Goal: Task Accomplishment & Management: Manage account settings

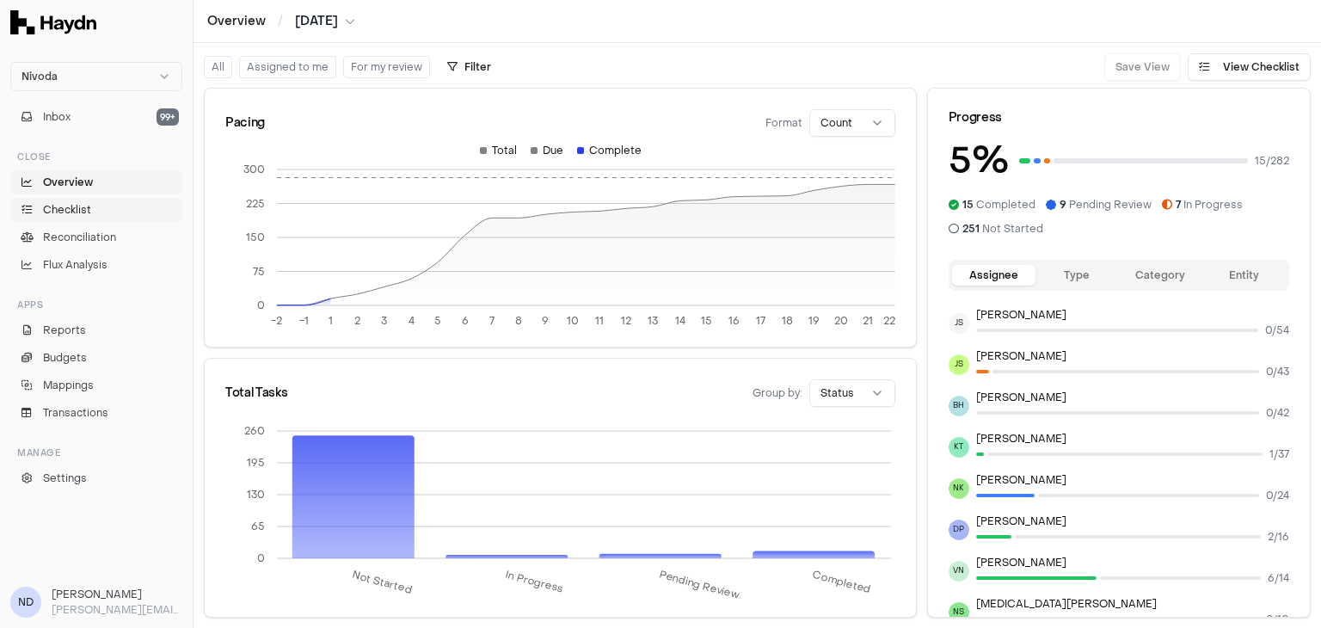
click at [116, 203] on link "Checklist" at bounding box center [96, 210] width 172 height 24
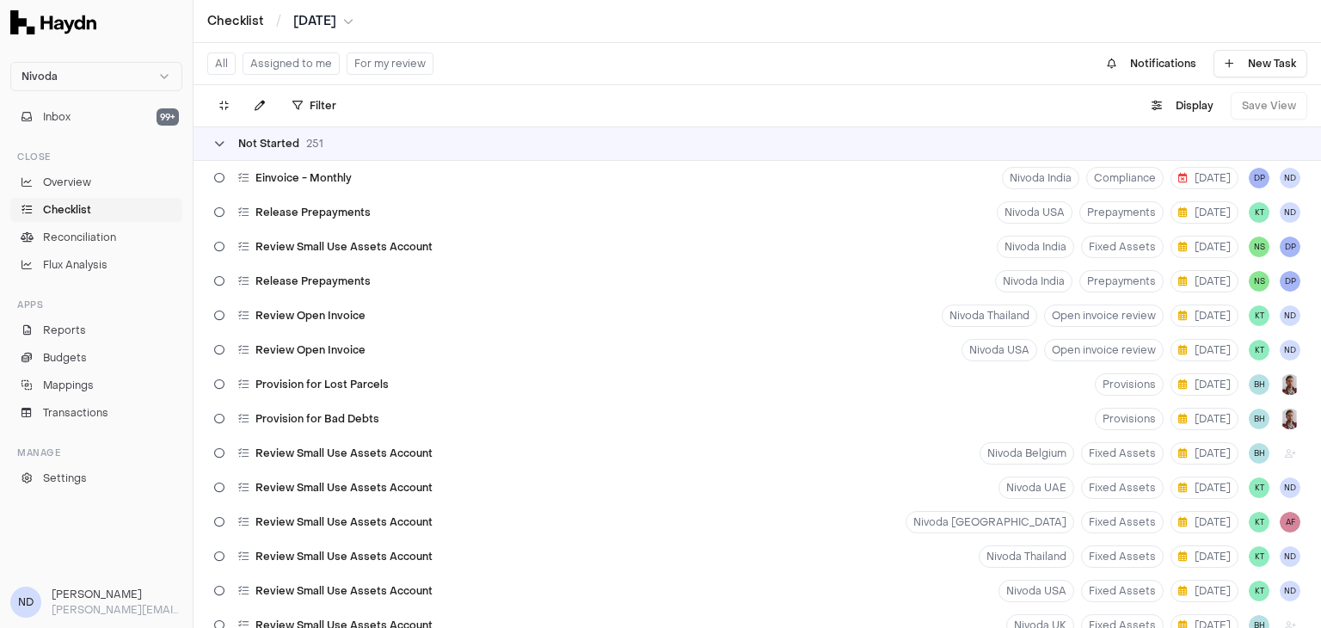
click at [218, 141] on icon at bounding box center [219, 143] width 10 height 10
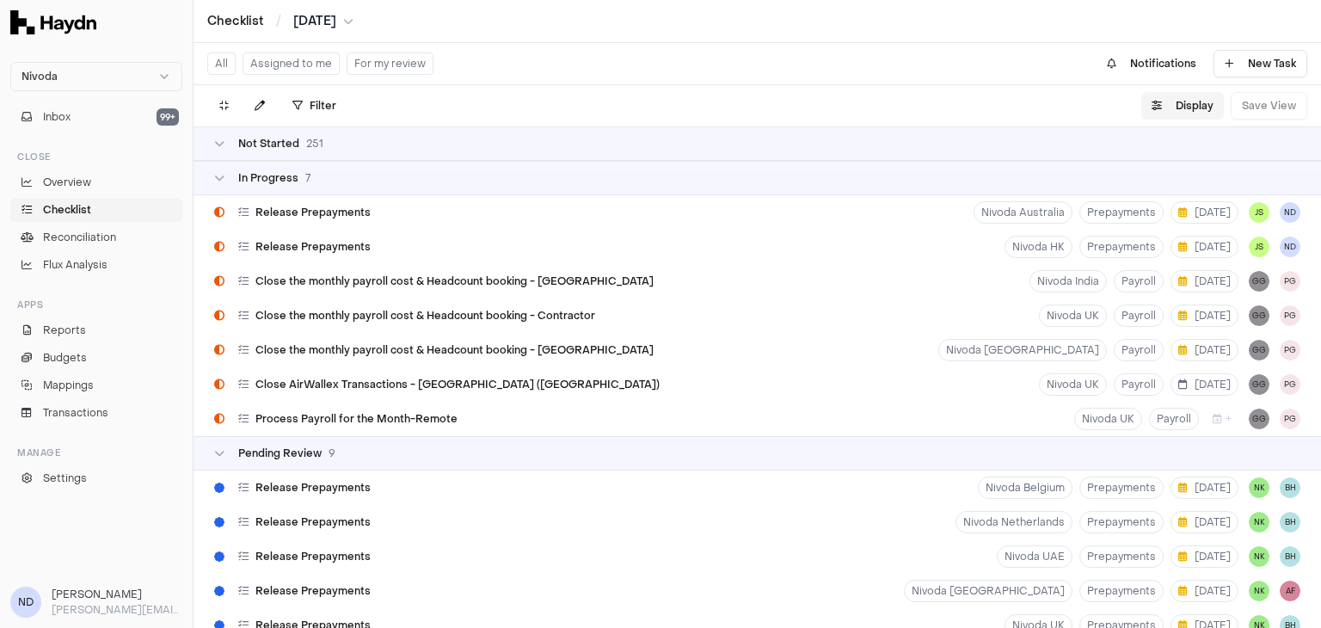
click at [1179, 101] on button "Display" at bounding box center [1182, 106] width 83 height 28
click at [1166, 154] on html "Nivoda Inbox 99+ Close Overview Checklist Reconciliation Flux Analysis Apps Rep…" at bounding box center [660, 314] width 1321 height 628
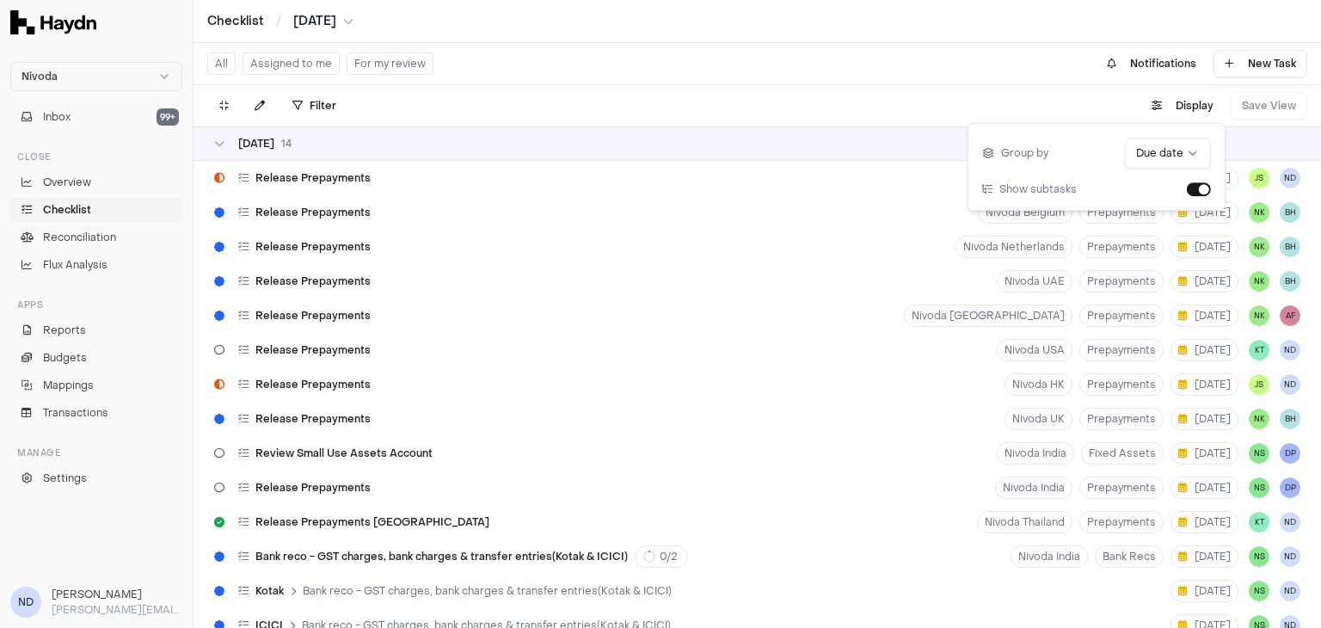
click at [849, 21] on div "Checklist / [DATE]" at bounding box center [757, 21] width 1100 height 17
click at [484, 185] on div "Release Prepayments Nivoda Australia Prepayments [DATE] JS ND" at bounding box center [756, 178] width 1127 height 34
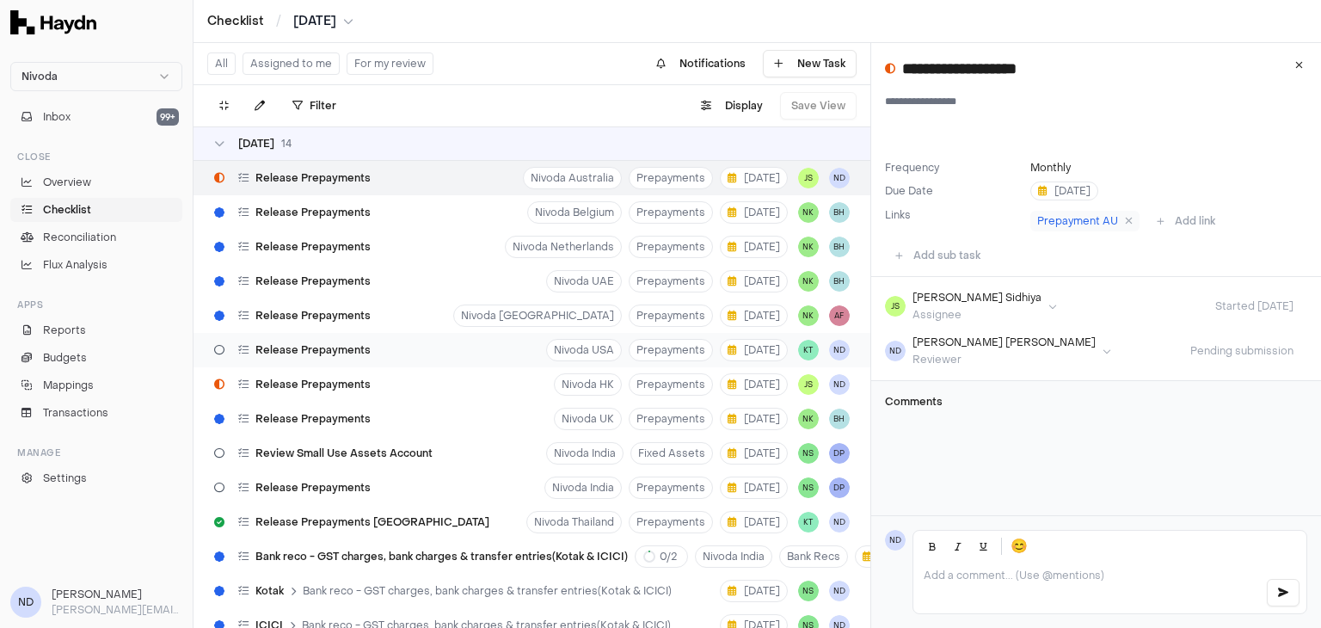
click at [399, 345] on div "Release Prepayments Nivoda USA Prepayments [DATE] KT [GEOGRAPHIC_DATA]" at bounding box center [531, 350] width 677 height 34
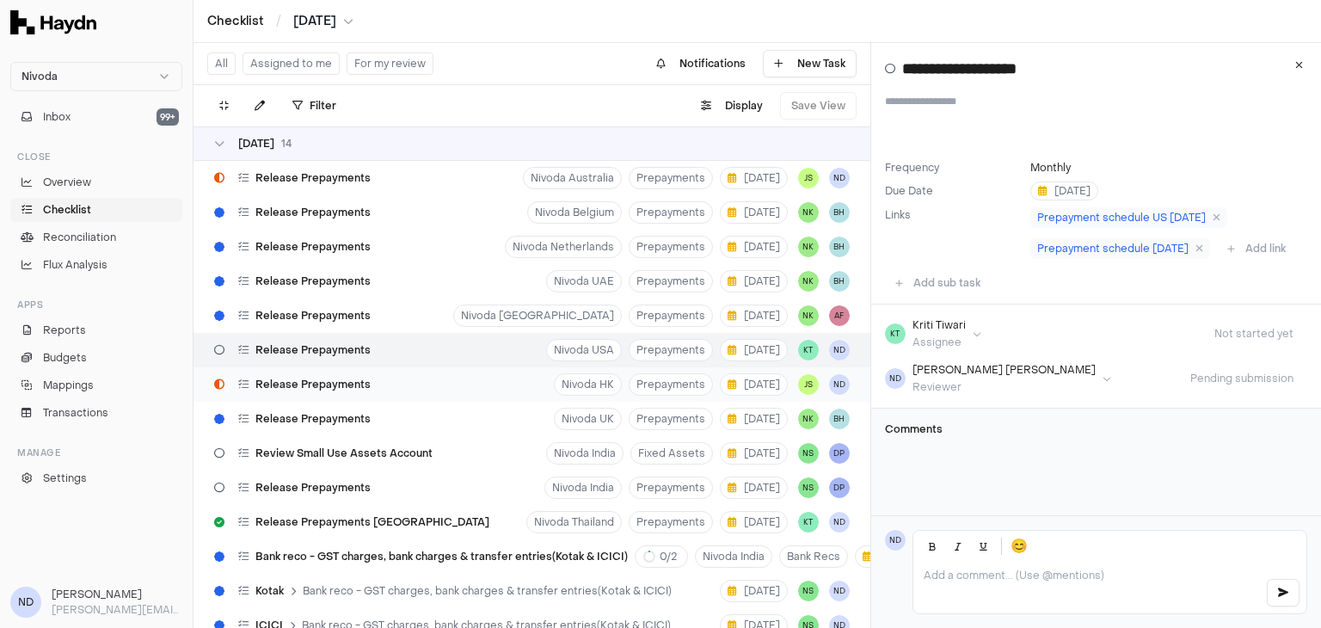
click at [392, 383] on div "Release Prepayments Nivoda HK Prepayments [DATE] JS ND" at bounding box center [531, 384] width 677 height 34
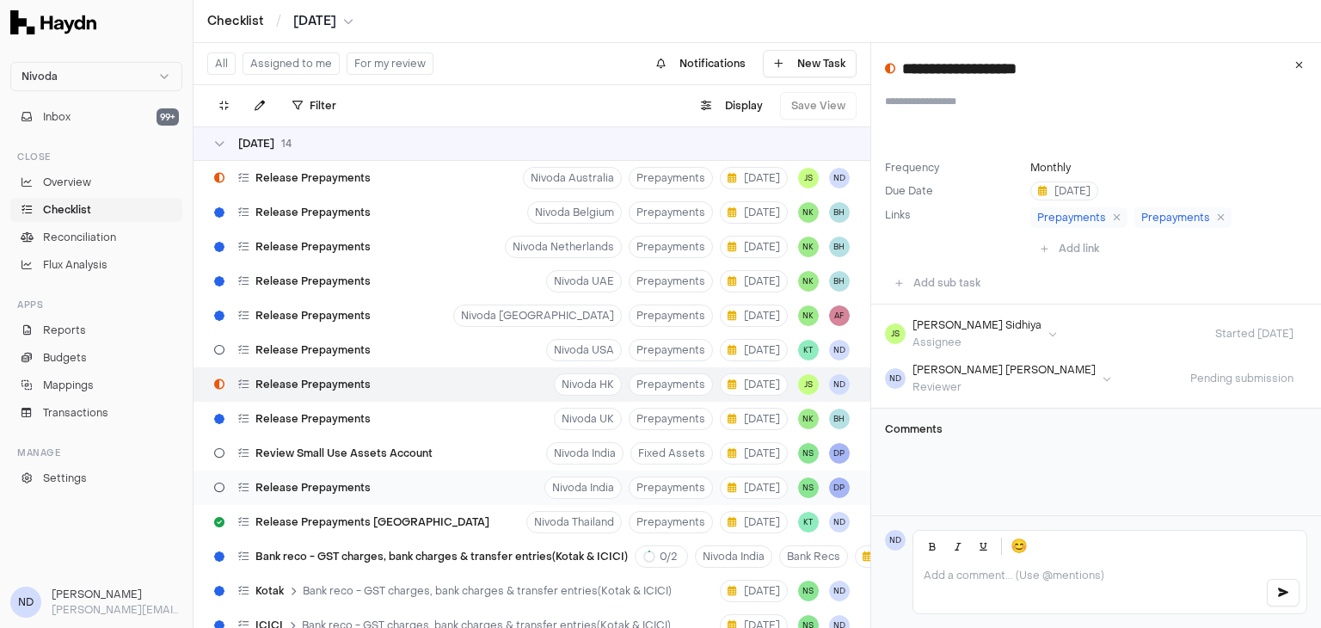
click at [324, 487] on span "Release Prepayments" at bounding box center [312, 488] width 115 height 14
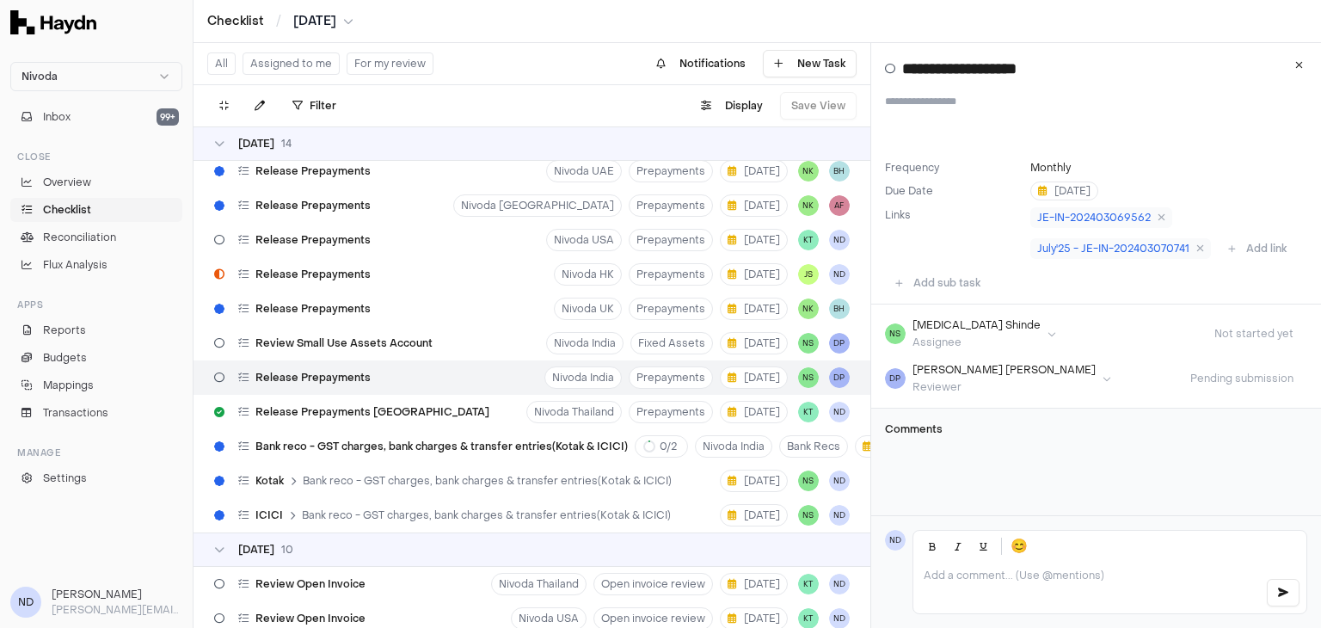
scroll to position [112, 0]
click at [351, 479] on span "Bank reco - GST charges, bank charges & transfer entries(Kotak & ICICI)" at bounding box center [487, 479] width 369 height 14
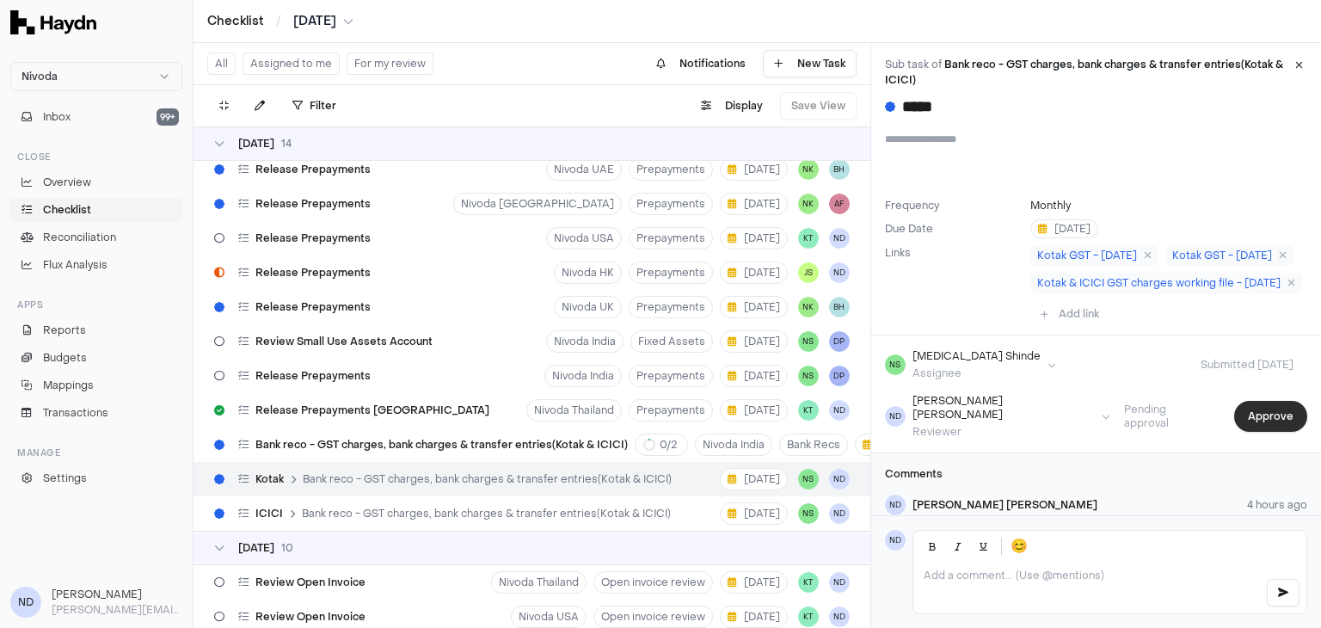
click at [1241, 403] on button "Approve" at bounding box center [1270, 416] width 73 height 31
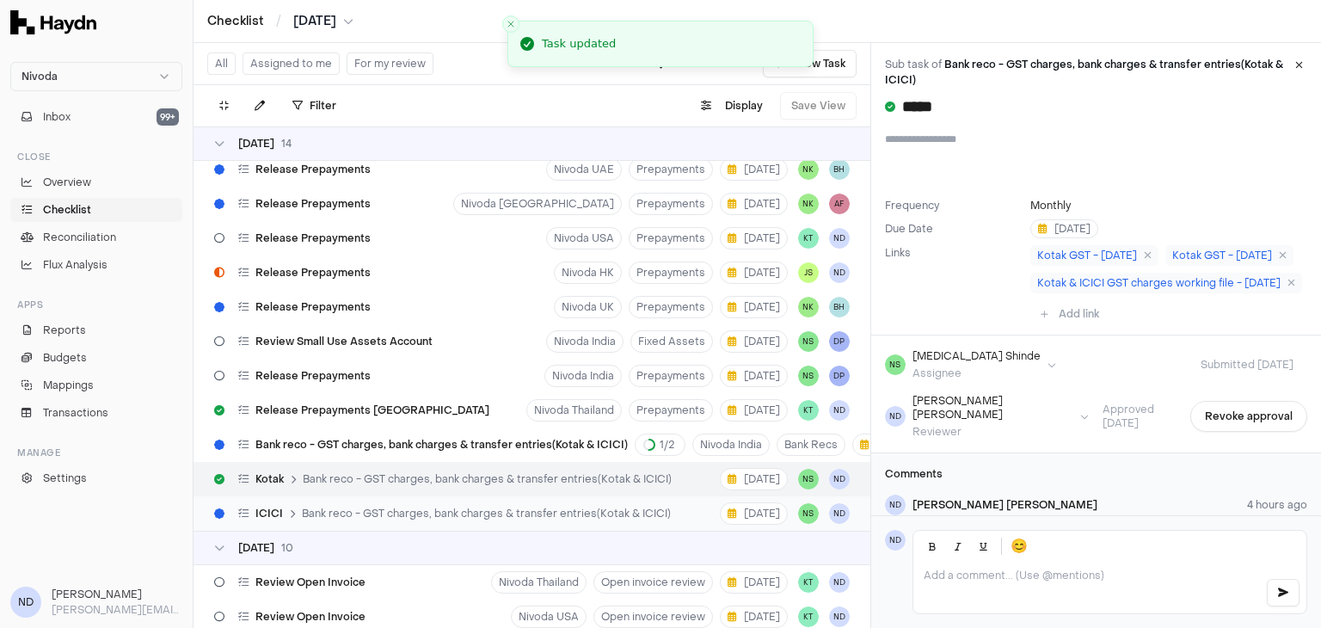
click at [372, 518] on span "Bank reco - GST charges, bank charges & transfer entries(Kotak & ICICI)" at bounding box center [486, 513] width 369 height 14
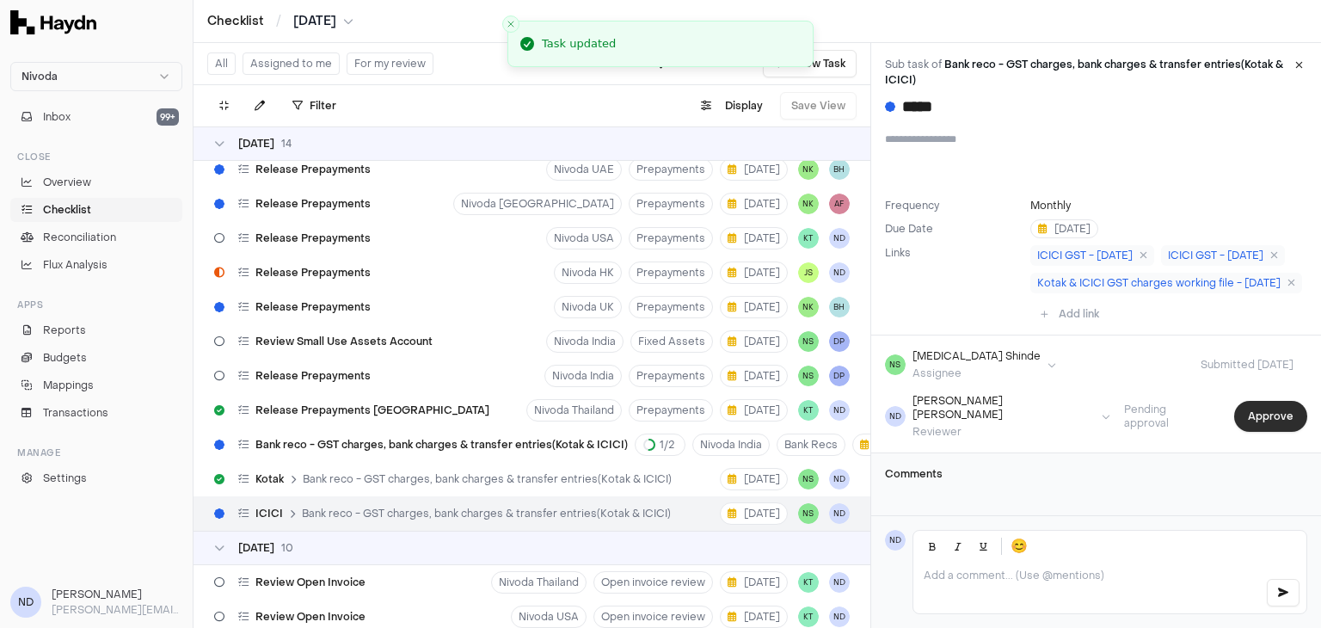
click at [1251, 406] on button "Approve" at bounding box center [1270, 416] width 73 height 31
click at [488, 451] on div "Bank reco - GST charges, bank charges & transfer entries(Kotak & ICICI) 2 / 2" at bounding box center [462, 444] width 449 height 22
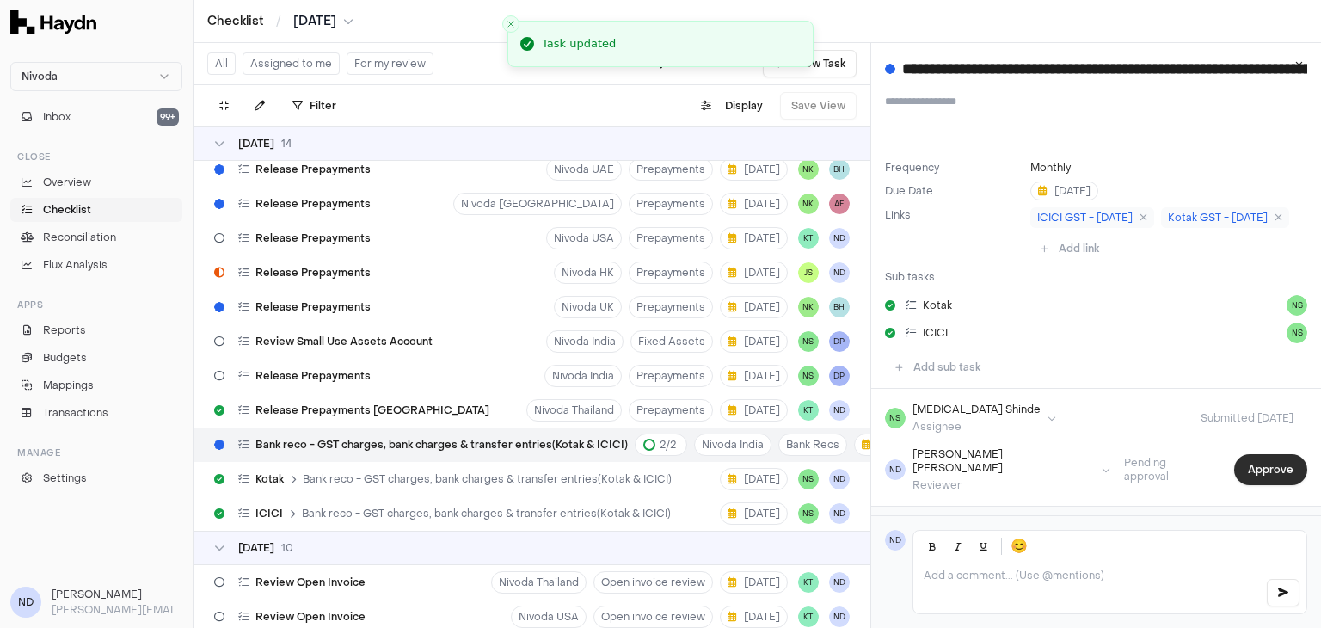
click at [1257, 475] on button "Approve" at bounding box center [1270, 469] width 73 height 31
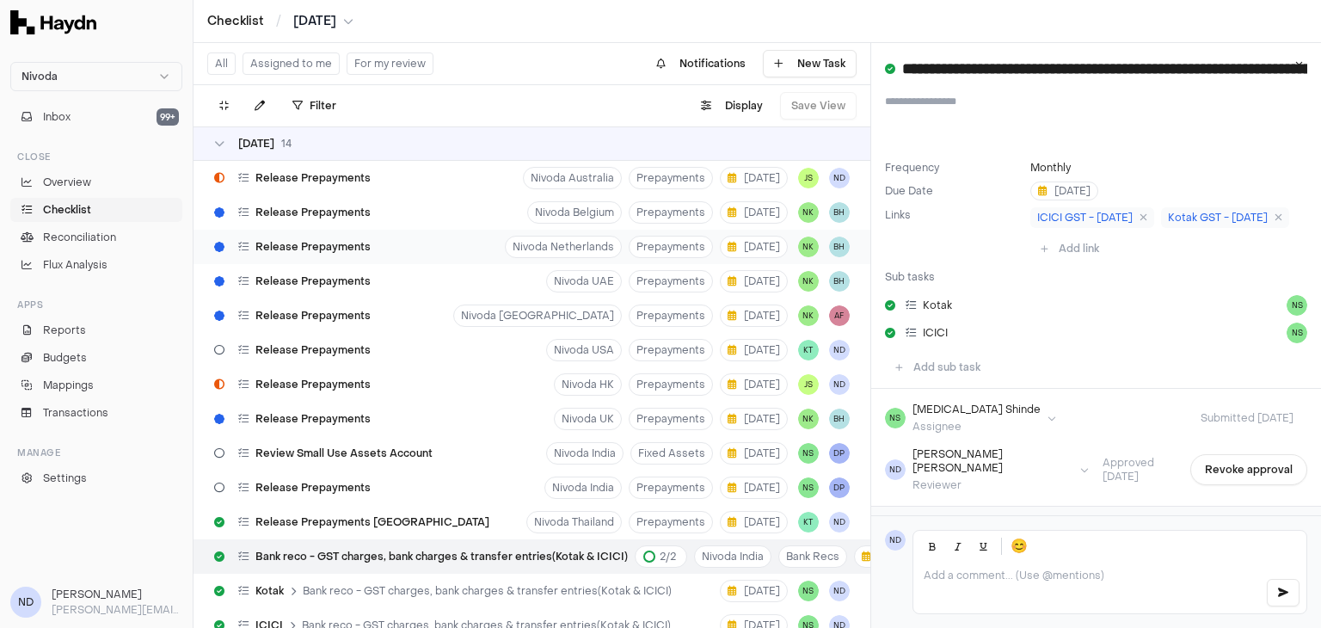
click at [358, 255] on div "Release Prepayments" at bounding box center [292, 246] width 170 height 33
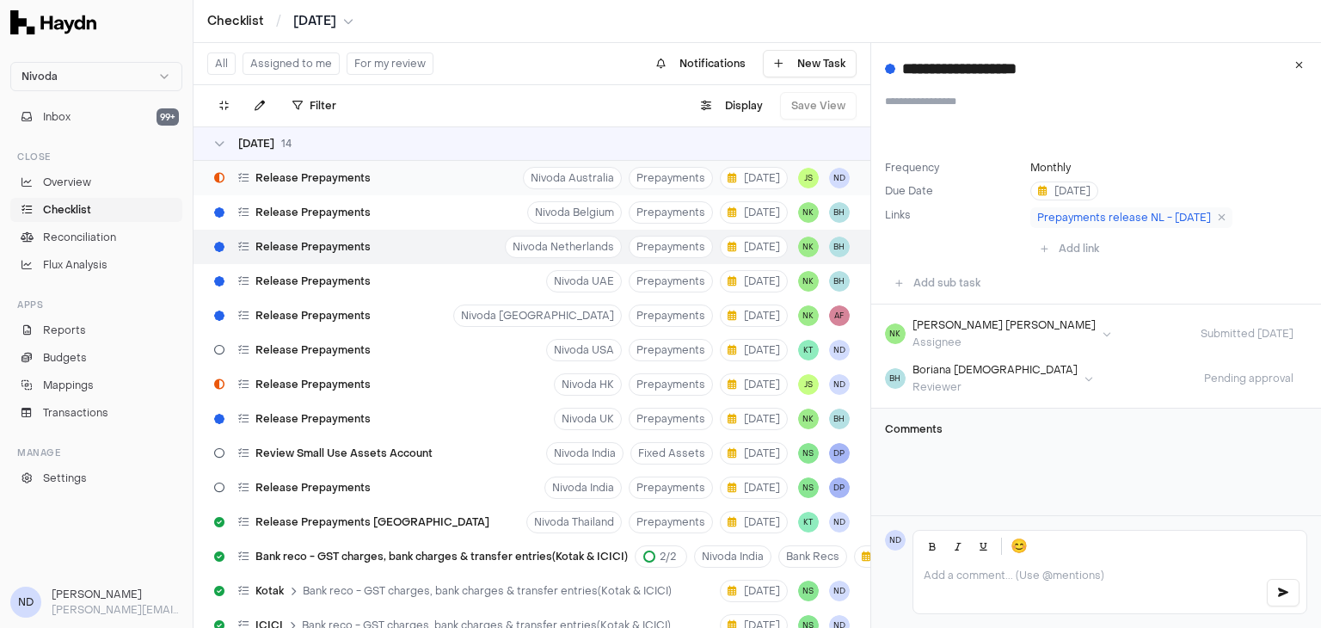
click at [341, 187] on div "Release Prepayments" at bounding box center [292, 178] width 170 height 33
type textarea "**********"
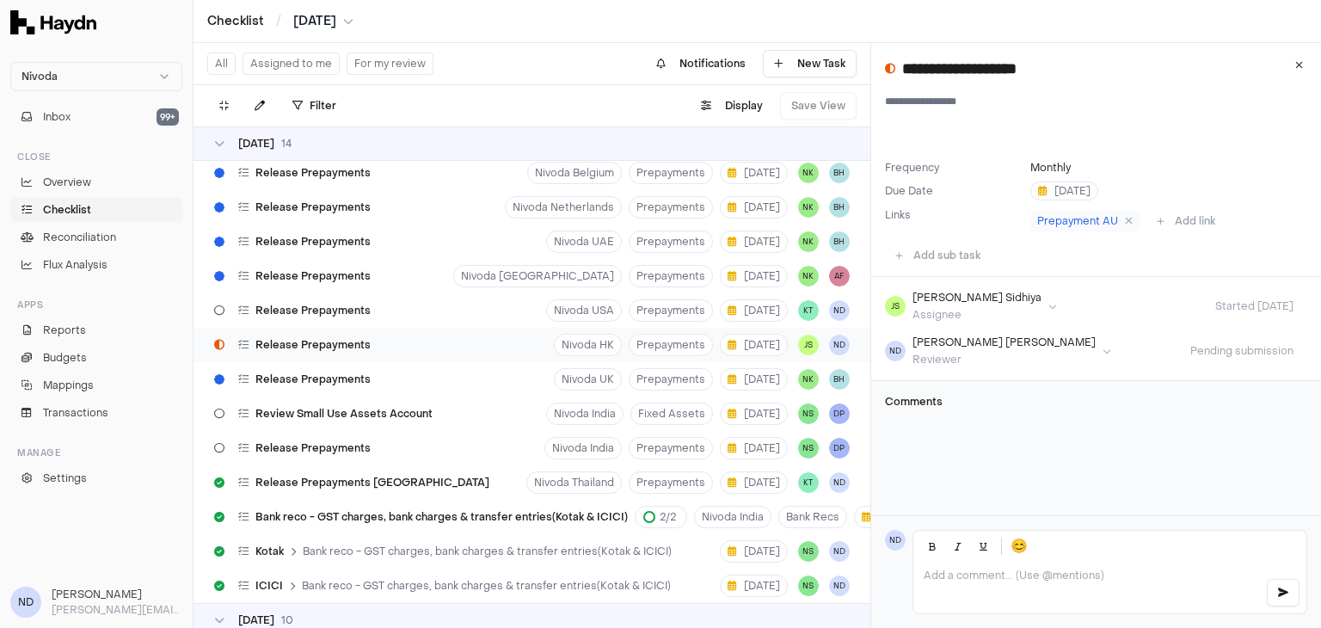
scroll to position [76, 0]
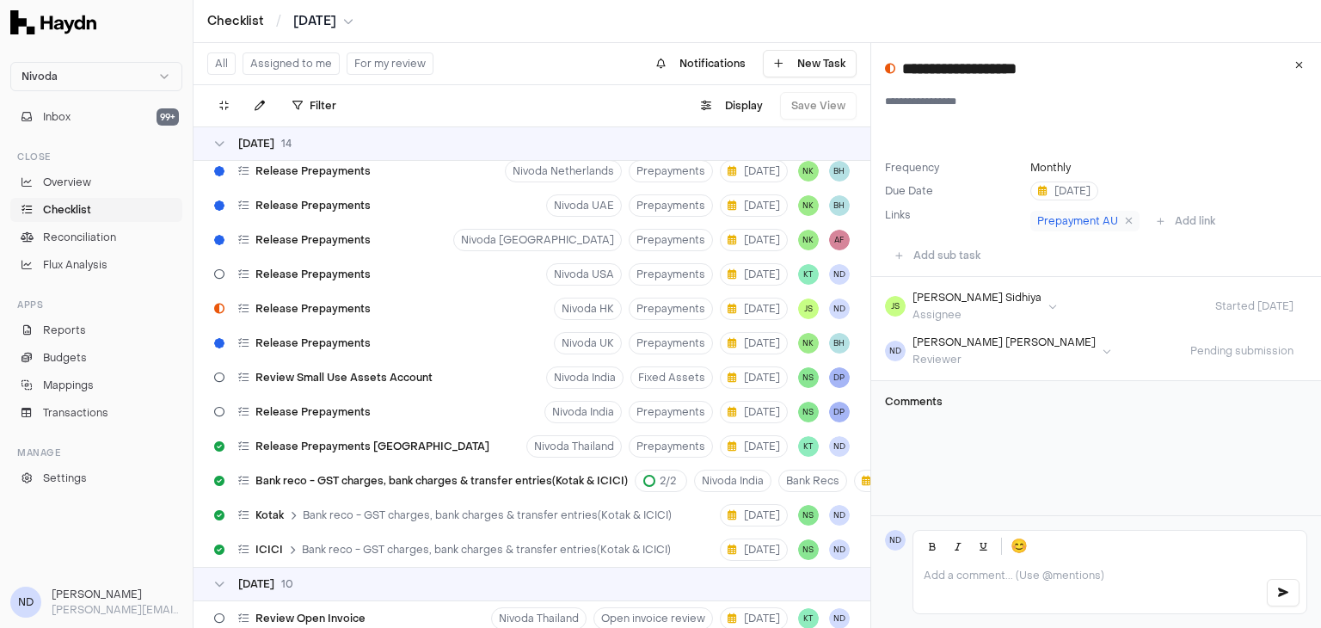
click at [333, 15] on html "Nivoda Inbox 99+ Close Overview Checklist Reconciliation Flux Analysis Apps Rep…" at bounding box center [660, 314] width 1321 height 628
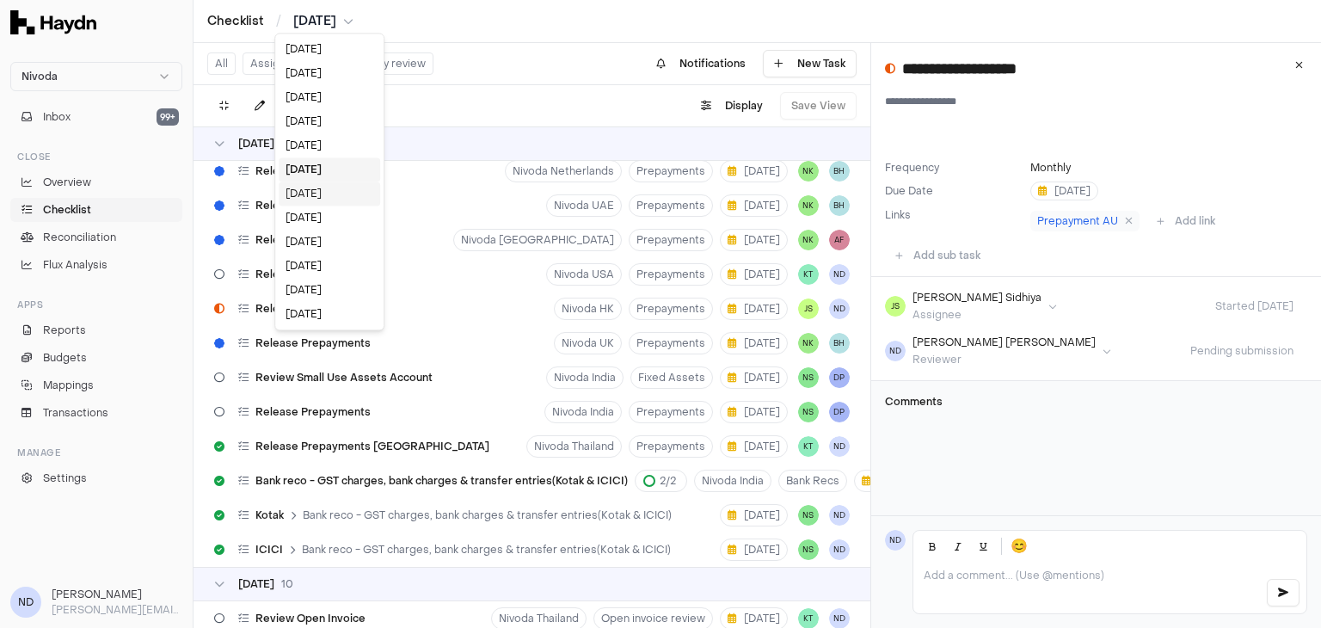
click at [310, 190] on div "[DATE]" at bounding box center [329, 193] width 101 height 24
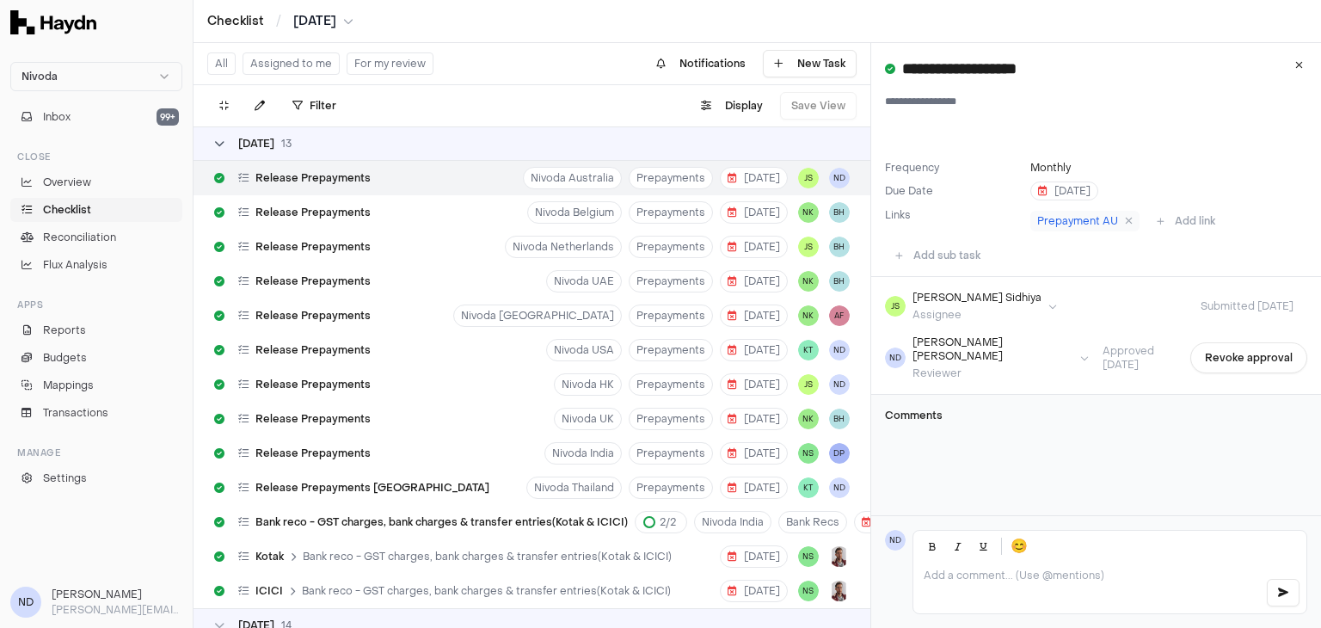
click at [230, 142] on div "[DATE]" at bounding box center [252, 144] width 77 height 14
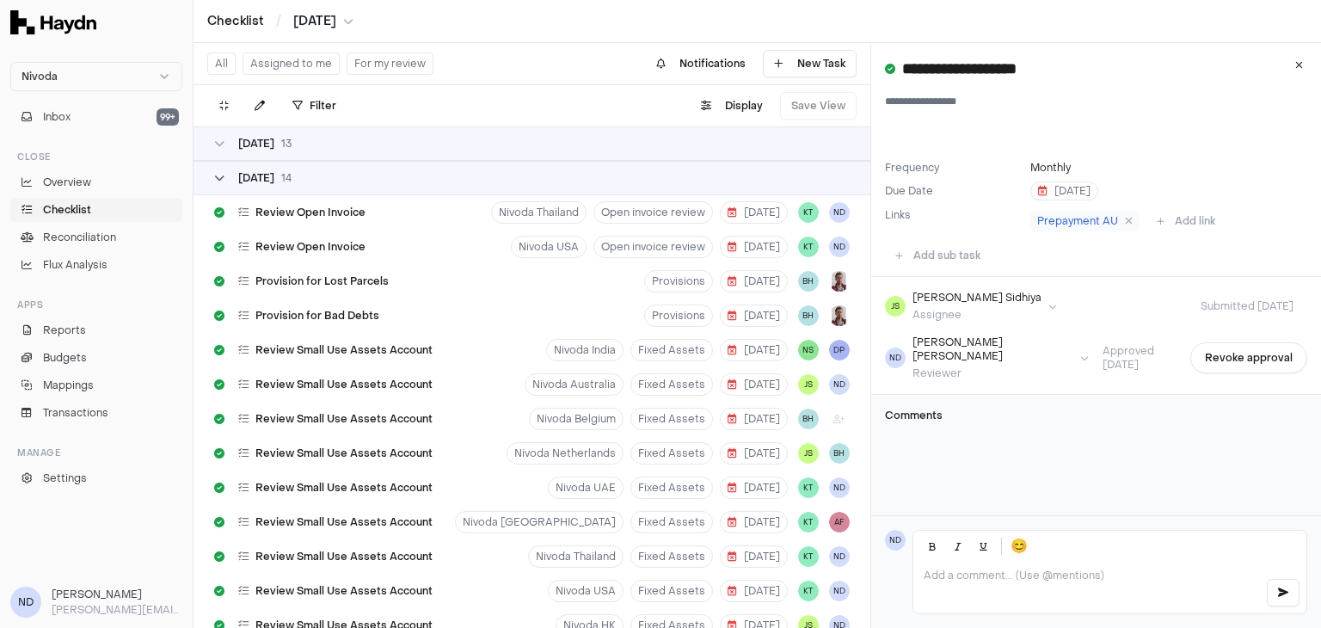
click at [225, 181] on div "[DATE]" at bounding box center [252, 178] width 77 height 14
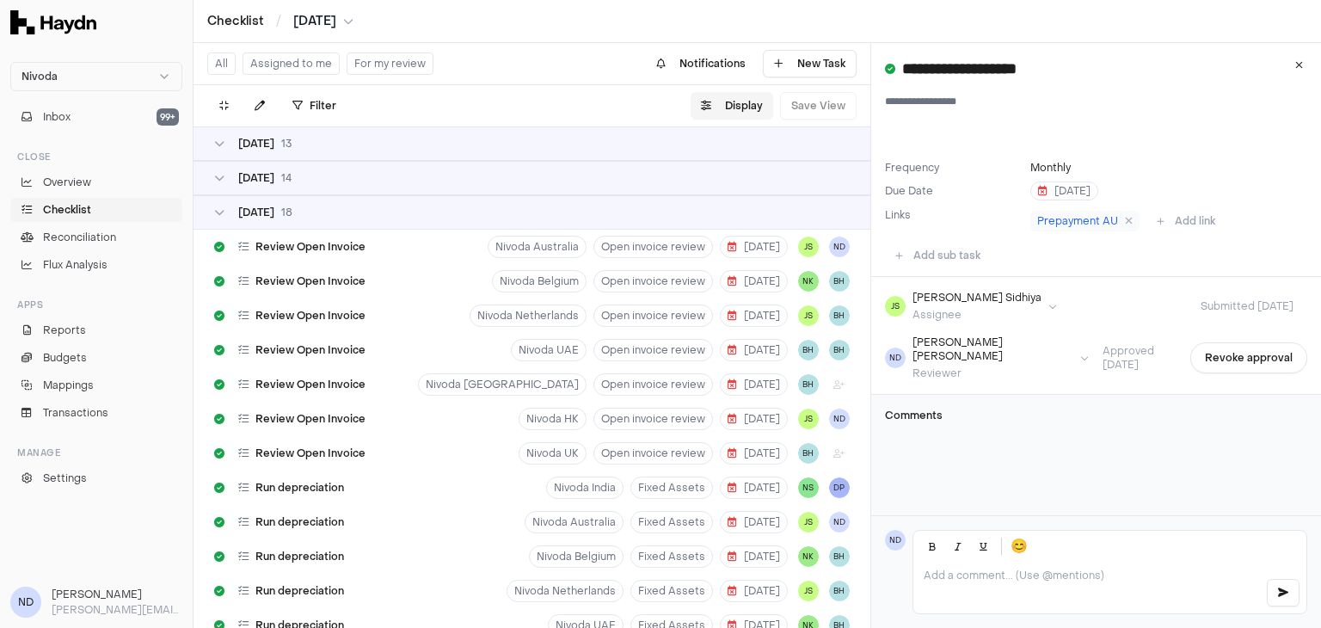
click at [746, 105] on button "Display" at bounding box center [731, 106] width 83 height 28
click at [727, 156] on html "Nivoda Inbox 99+ Close Overview Checklist Reconciliation Flux Analysis Apps Rep…" at bounding box center [660, 314] width 1321 height 628
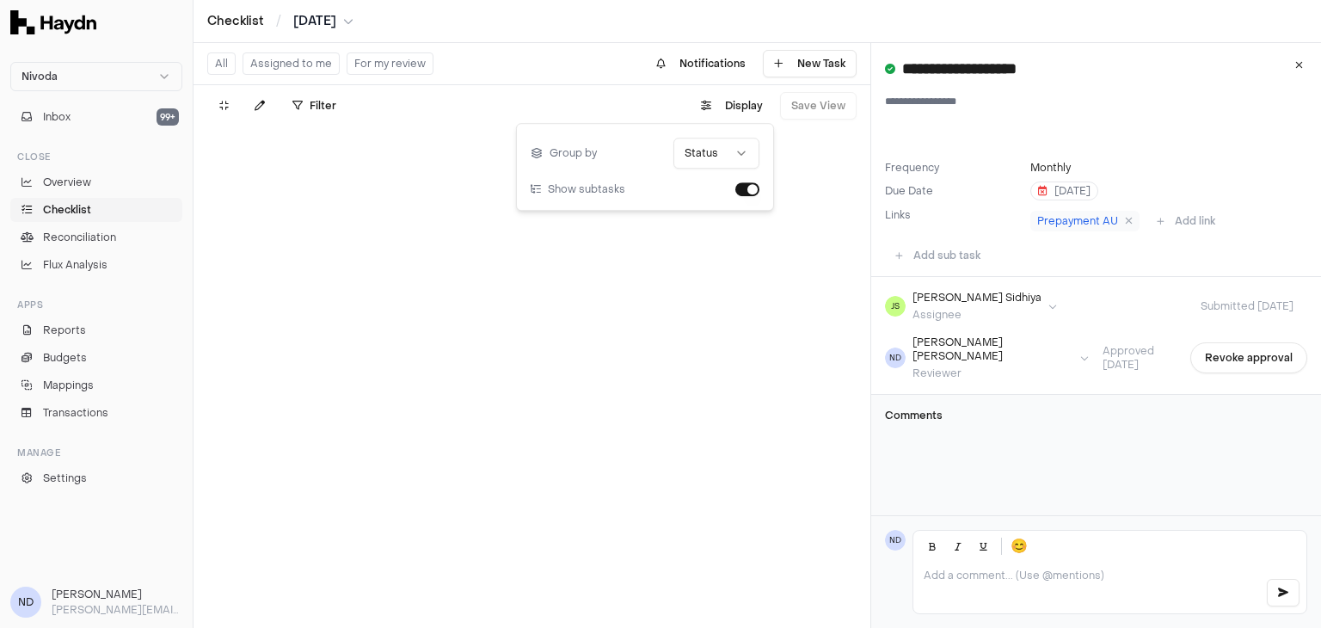
click at [561, 26] on div "Checklist / [DATE]" at bounding box center [757, 21] width 1100 height 17
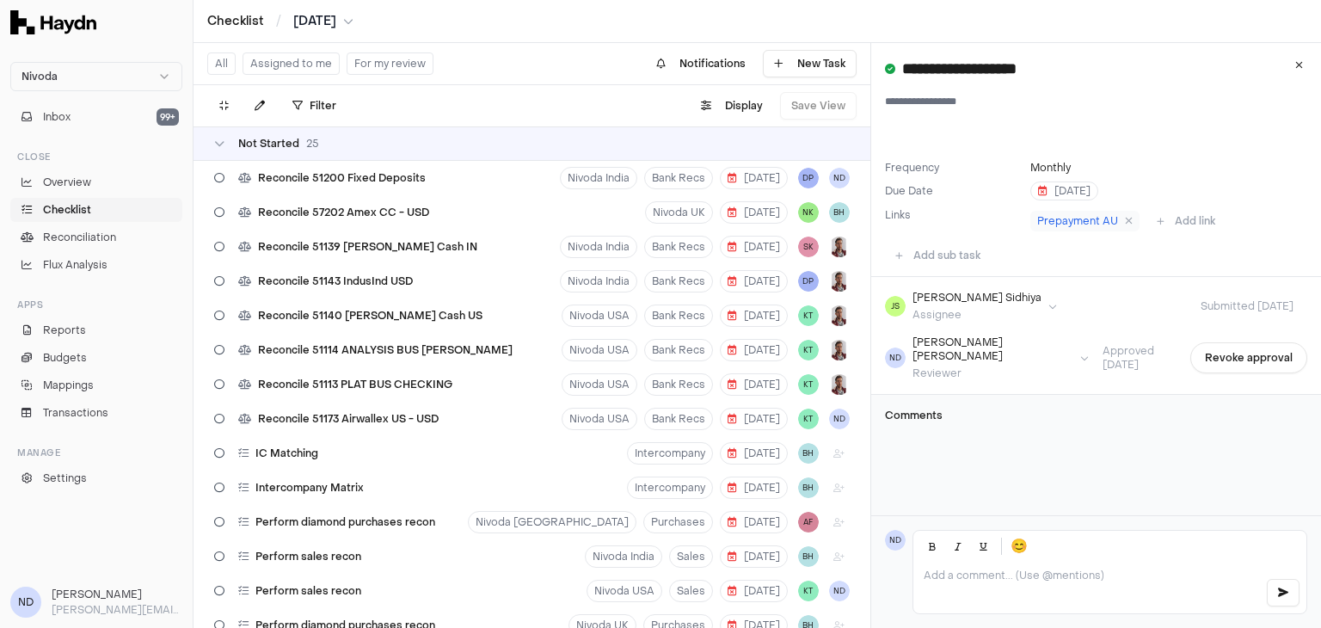
scroll to position [1389, 0]
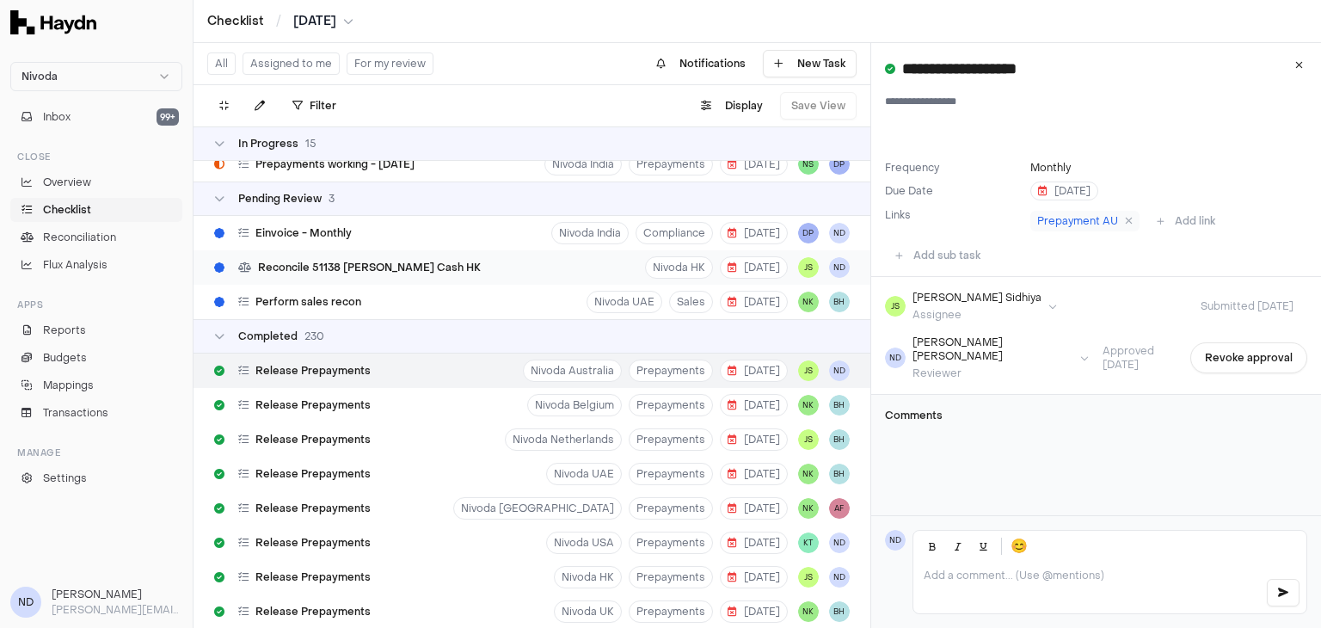
click at [348, 262] on span "Reconcile 51138 [PERSON_NAME] Cash HK" at bounding box center [369, 267] width 223 height 14
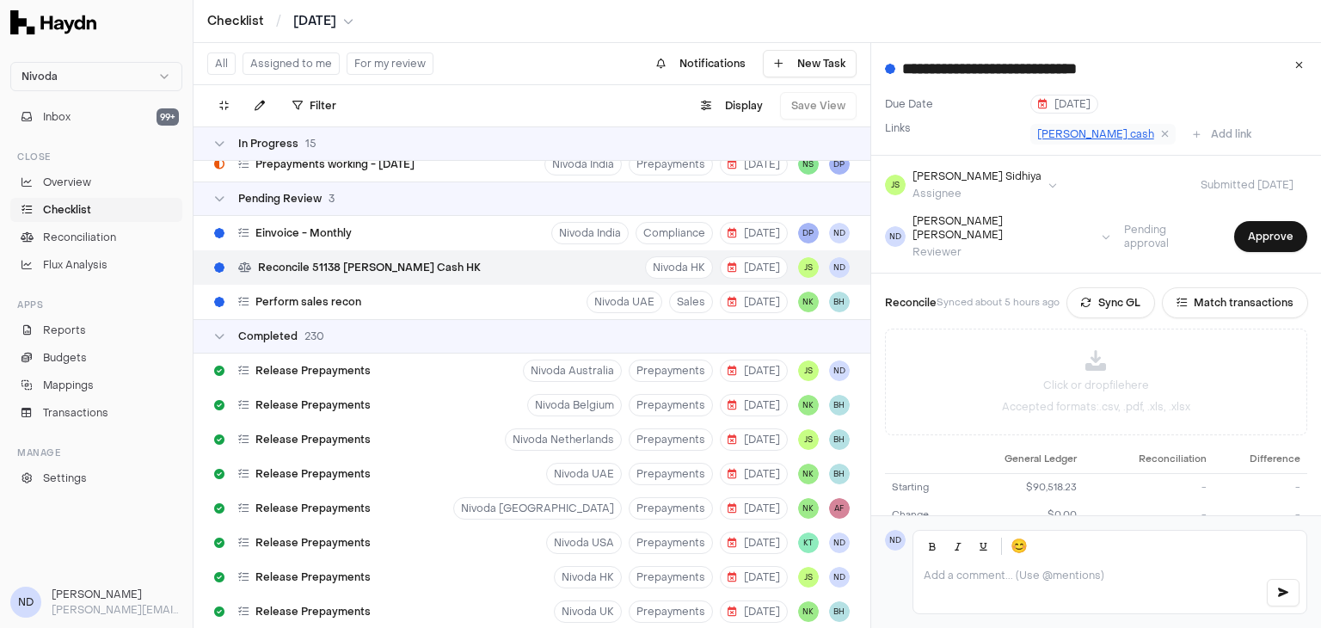
click at [1052, 133] on span "[PERSON_NAME] cash" at bounding box center [1095, 134] width 117 height 14
